Goal: Information Seeking & Learning: Learn about a topic

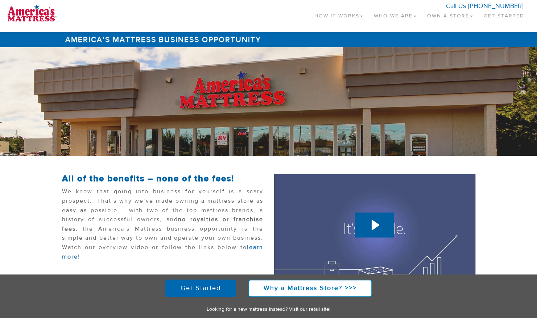
click at [463, 17] on link "Own a Store" at bounding box center [450, 14] width 57 height 21
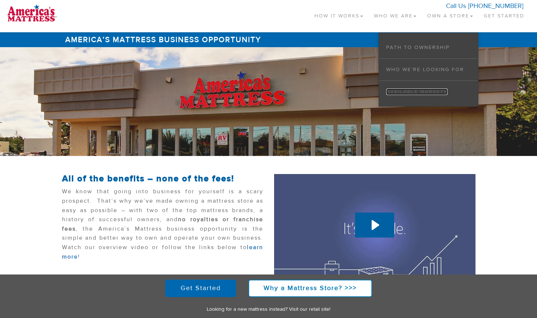
click at [421, 92] on link "Available Markets" at bounding box center [416, 91] width 61 height 7
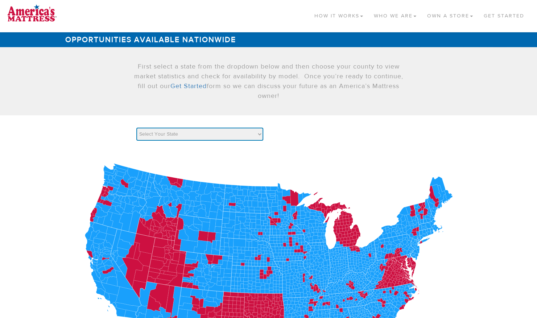
click at [260, 132] on select "Select Your State AK AL AR AZ CA CO CT DC DE FL GA HI IA ID IL IN KS KY LA MA M…" at bounding box center [199, 134] width 127 height 13
select select "IA"
click at [136, 128] on select "Select Your State AK AL AR AZ CA CO CT DC DE FL GA HI IA ID IL IN KS KY LA MA M…" at bounding box center [199, 134] width 127 height 13
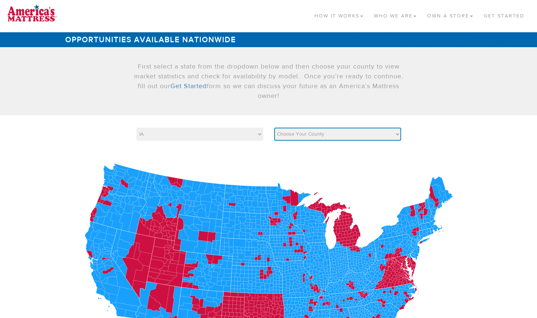
click at [397, 135] on select "Choose Your County Adair Adams Allamakee Appanoose Audubon Benton Black Hawk Bo…" at bounding box center [337, 134] width 127 height 13
click at [397, 136] on select "Choose Your County Adair Adams Allamakee Appanoose Audubon Benton Black Hawk Bo…" at bounding box center [337, 134] width 127 height 13
click at [274, 128] on select "Choose Your County Adair Adams Allamakee Appanoose Audubon Benton Black Hawk Bo…" at bounding box center [337, 134] width 127 height 13
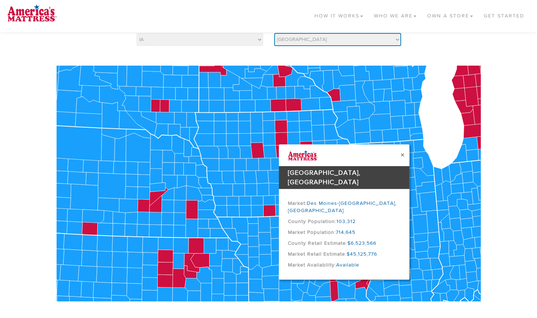
scroll to position [96, 0]
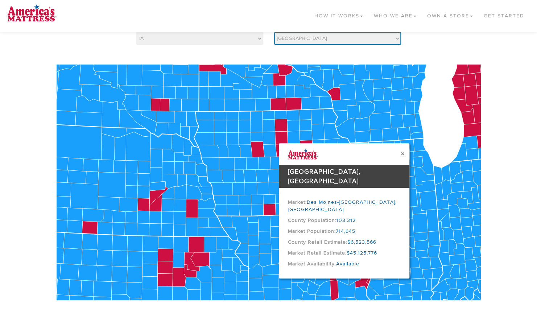
click at [396, 36] on select "Choose Your County Adair Adams Allamakee Appanoose Audubon Benton Black Hawk Bo…" at bounding box center [337, 38] width 127 height 13
click at [274, 32] on select "Choose Your County Adair Adams Allamakee Appanoose Audubon Benton Black Hawk Bo…" at bounding box center [337, 38] width 127 height 13
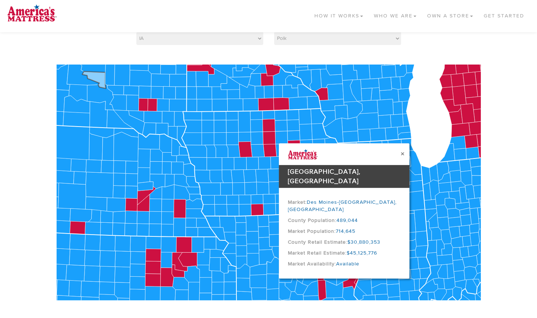
click at [86, 75] on icon at bounding box center [94, 79] width 24 height 17
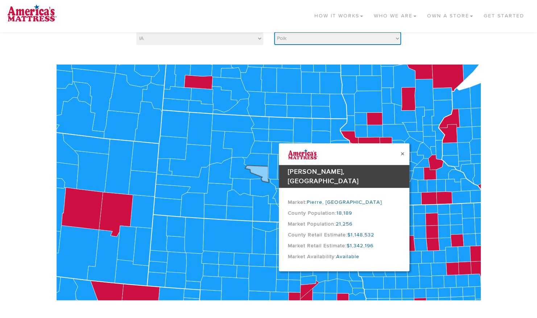
click at [398, 41] on select "Choose Your County Adair Adams Allamakee Appanoose Audubon Benton Black Hawk Bo…" at bounding box center [337, 38] width 127 height 13
select select "19181"
click at [274, 32] on select "Choose Your County Adair Adams Allamakee Appanoose Audubon Benton Black Hawk Bo…" at bounding box center [337, 38] width 127 height 13
